Goal: Task Accomplishment & Management: Manage account settings

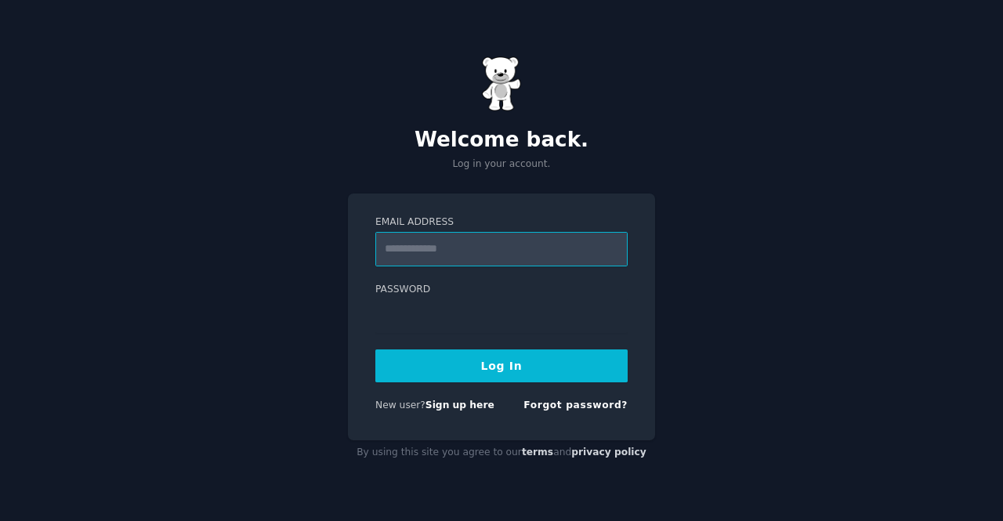
type input "**********"
click at [476, 363] on button "Log In" at bounding box center [501, 365] width 252 height 33
